Goal: Transaction & Acquisition: Obtain resource

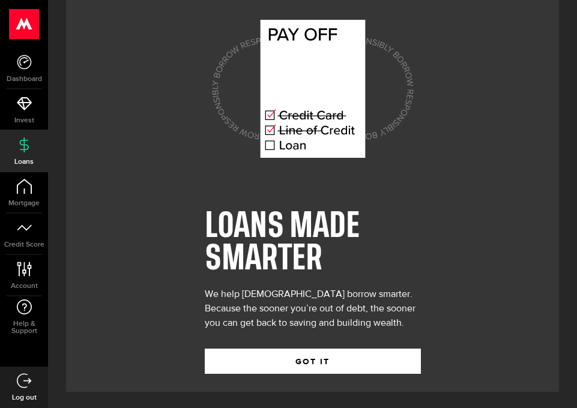
scroll to position [26, 0]
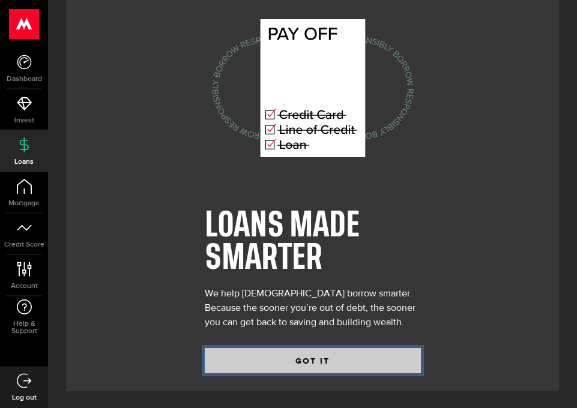
click at [332, 360] on button "GOT IT" at bounding box center [313, 360] width 216 height 25
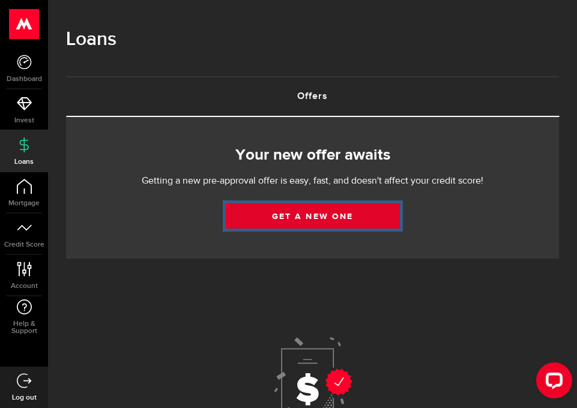
click at [361, 216] on link "Get a new one" at bounding box center [313, 216] width 174 height 25
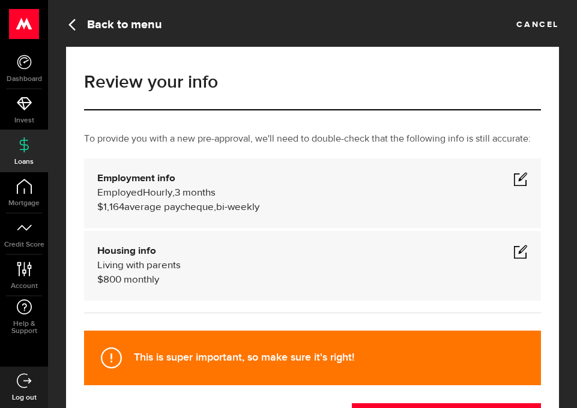
click at [514, 183] on span at bounding box center [521, 179] width 14 height 14
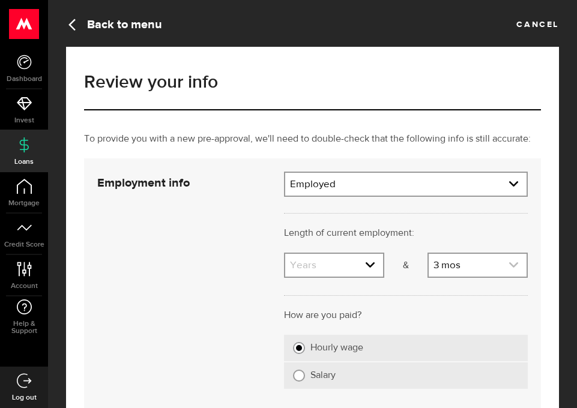
click at [496, 267] on link "expand select" at bounding box center [478, 265] width 98 height 23
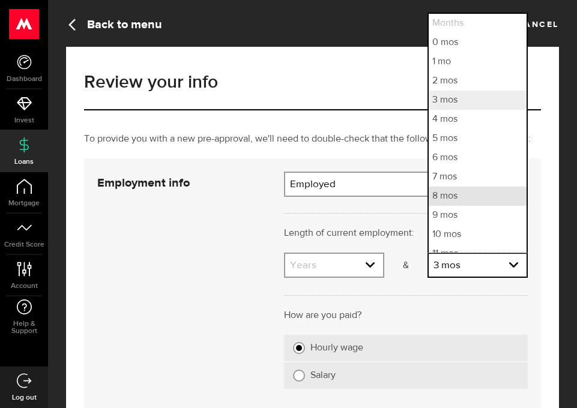
scroll to position [11, 0]
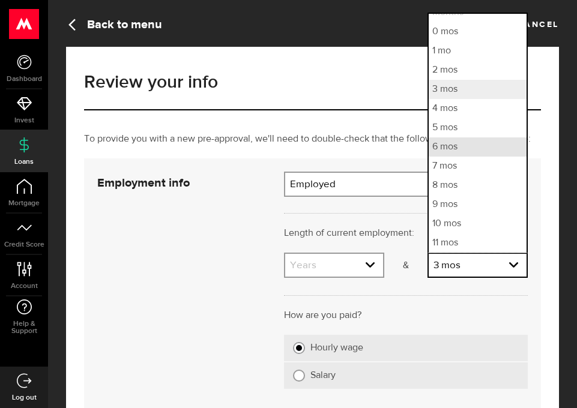
click at [474, 151] on li "6 mos" at bounding box center [478, 147] width 98 height 19
select select "6"
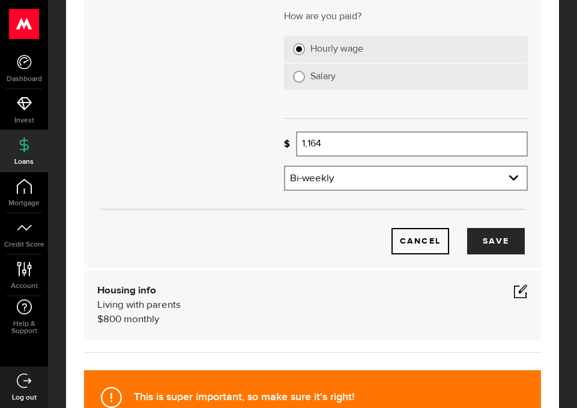
scroll to position [300, 0]
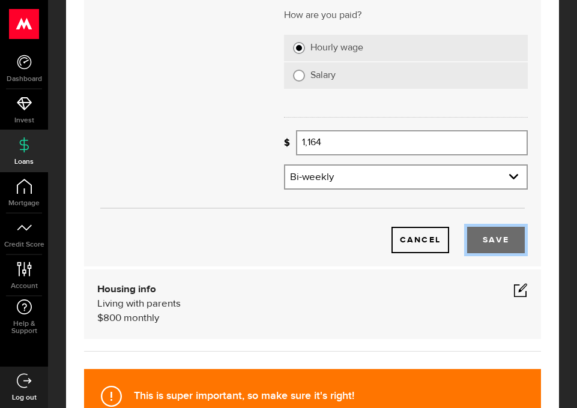
click at [491, 237] on button "Save" at bounding box center [496, 240] width 58 height 26
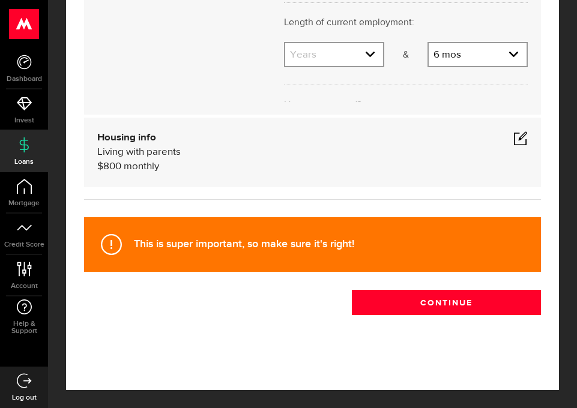
scroll to position [114, 0]
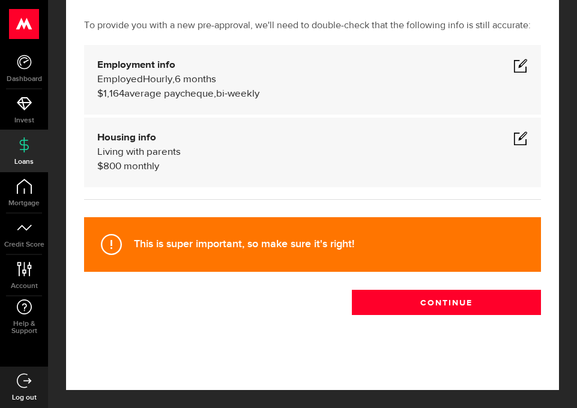
click at [518, 140] on span at bounding box center [521, 138] width 14 height 14
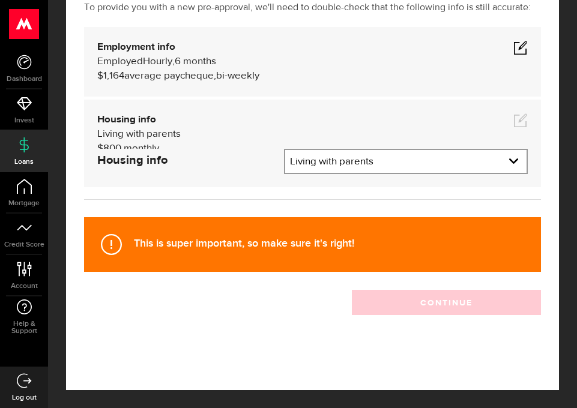
scroll to position [148, 0]
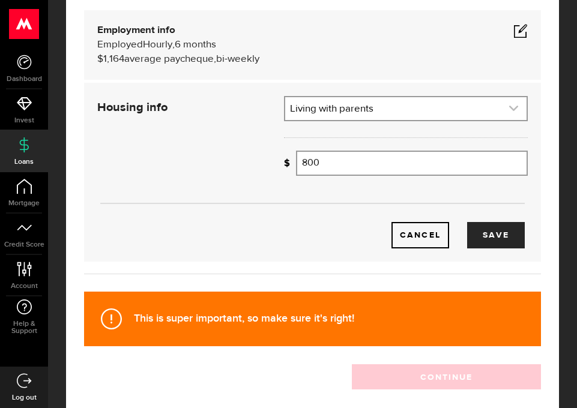
click at [493, 112] on link "expand select" at bounding box center [405, 108] width 241 height 23
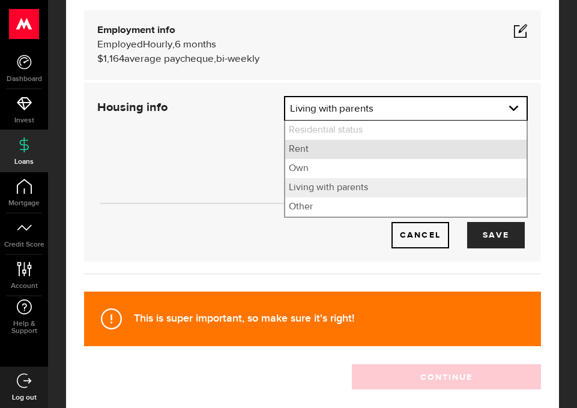
click at [357, 153] on li "Rent" at bounding box center [405, 149] width 241 height 19
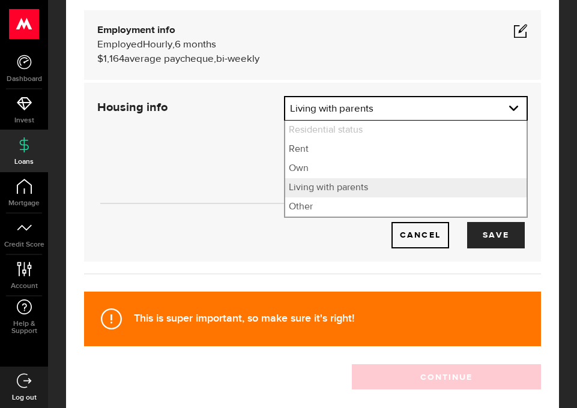
select select "Rent"
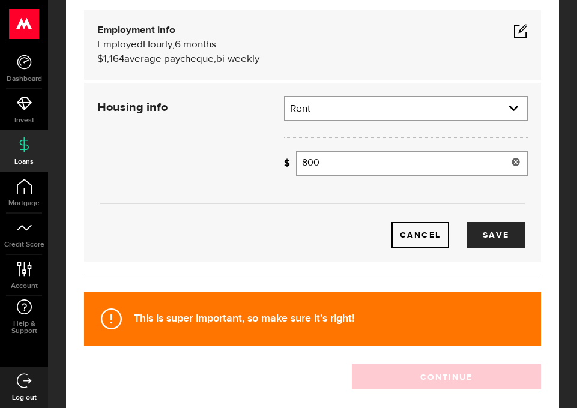
click at [354, 169] on input "800" at bounding box center [412, 163] width 232 height 25
type input "8"
type input "1,245"
click at [500, 235] on button "Save" at bounding box center [496, 235] width 58 height 26
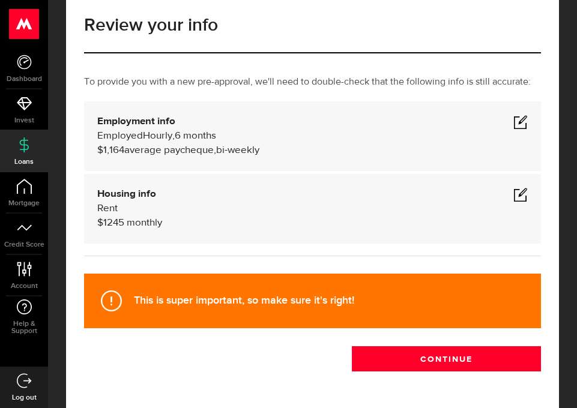
scroll to position [114, 0]
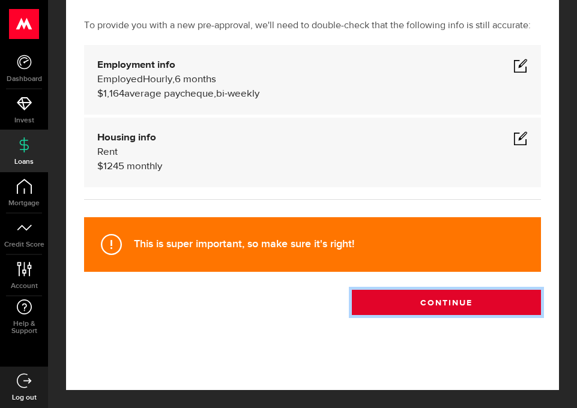
click at [466, 300] on button "Continue" at bounding box center [446, 302] width 189 height 25
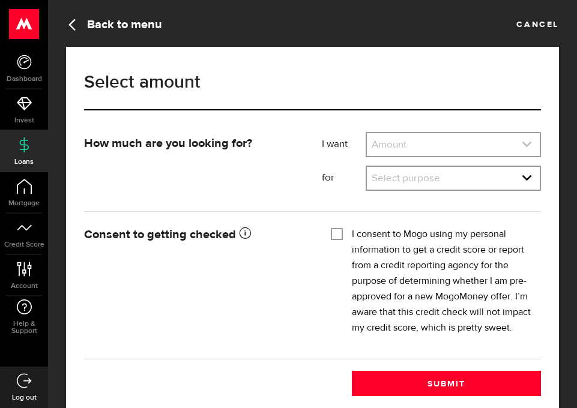
click at [500, 153] on link "expand select" at bounding box center [453, 144] width 173 height 23
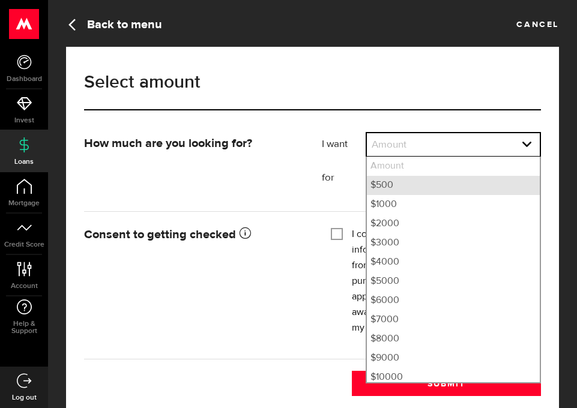
click at [428, 189] on li "$500" at bounding box center [453, 185] width 173 height 19
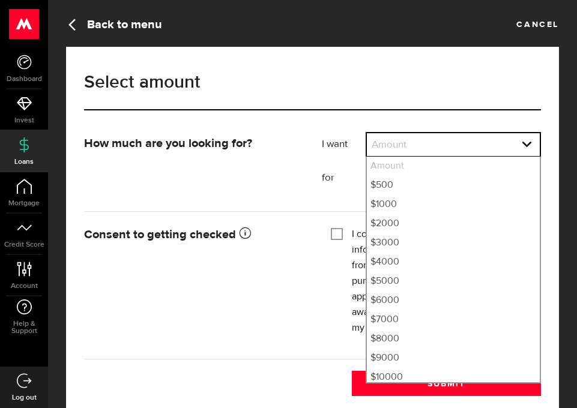
select select "500"
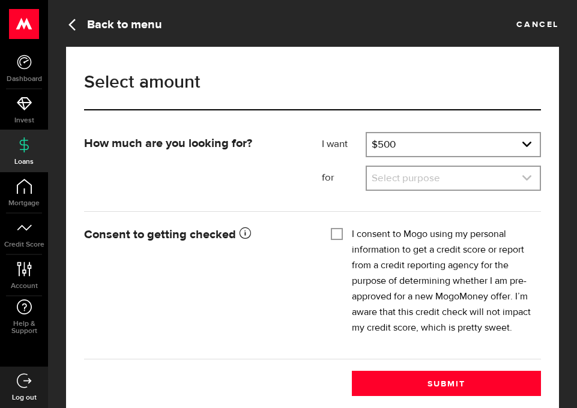
click at [434, 183] on link "expand select" at bounding box center [453, 178] width 173 height 23
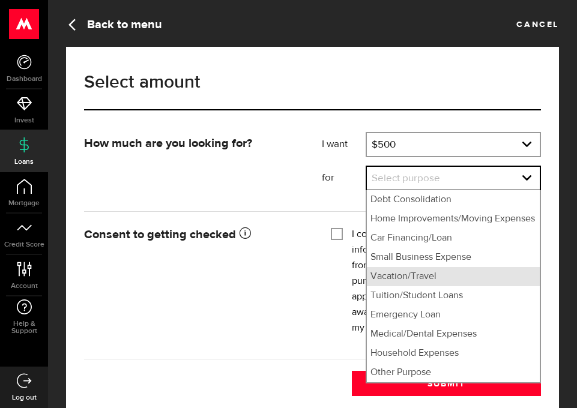
scroll to position [21, 0]
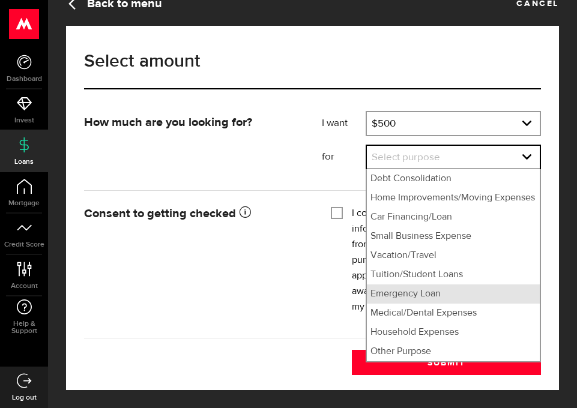
click at [444, 298] on li "Emergency Loan" at bounding box center [453, 294] width 173 height 19
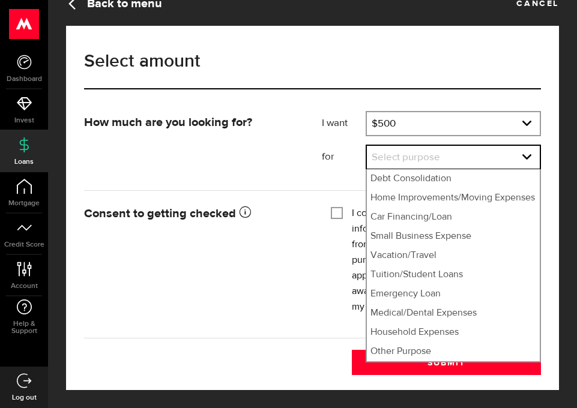
select select "Emergency Loan"
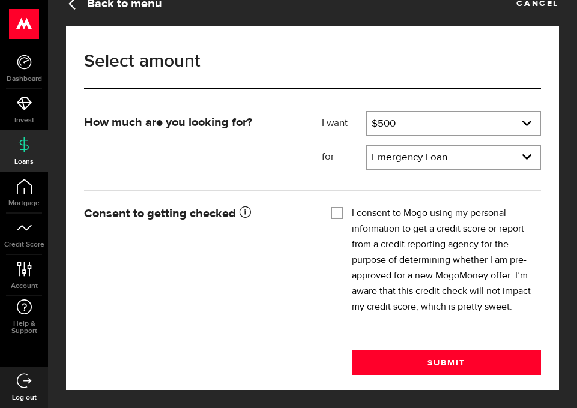
click at [341, 211] on input "I consent to Mogo using my personal information to get a credit score or report…" at bounding box center [337, 212] width 12 height 12
checkbox input "true"
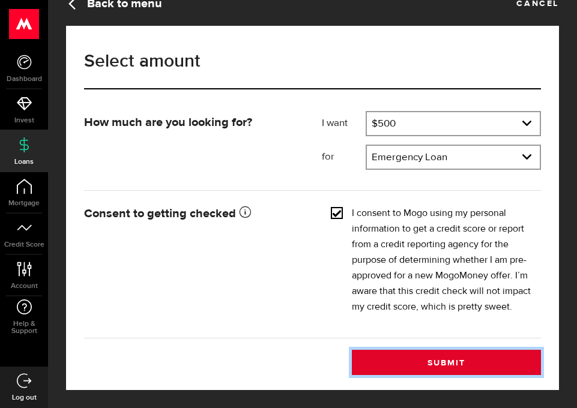
click at [467, 362] on button "Submit" at bounding box center [446, 362] width 189 height 25
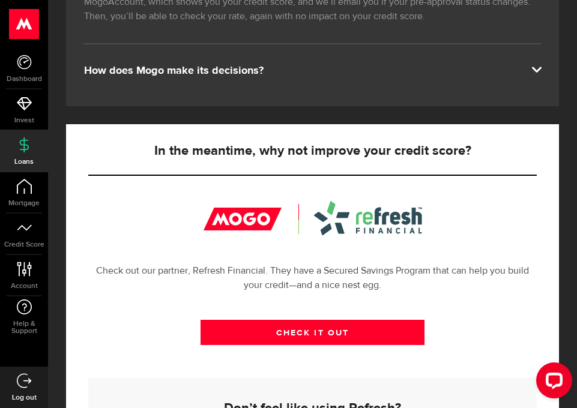
scroll to position [106, 0]
